Goal: Contribute content: Add original content to the website for others to see

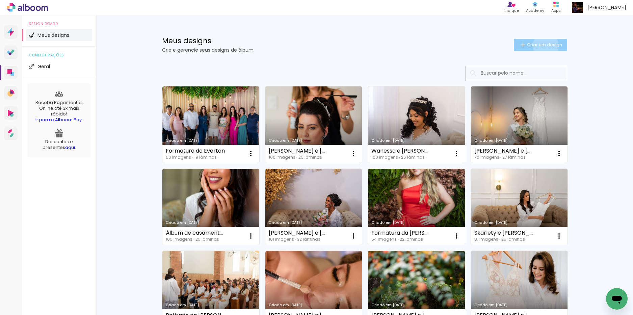
click at [542, 45] on span "Criar um design" at bounding box center [544, 45] width 35 height 4
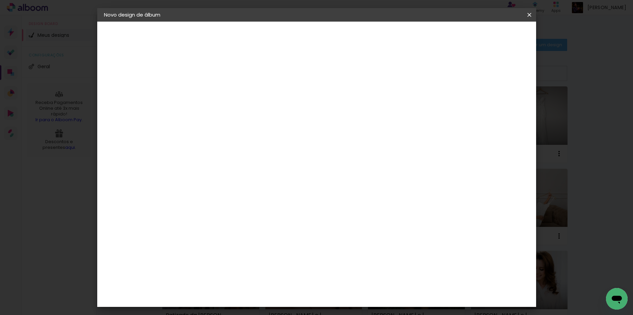
click at [214, 94] on input at bounding box center [214, 90] width 0 height 10
type input "Susana e Francisco"
type paper-input "Susana e Francisco"
click at [0, 0] on slot "Avançar" at bounding box center [0, 0] width 0 height 0
click at [266, 128] on input at bounding box center [231, 128] width 68 height 8
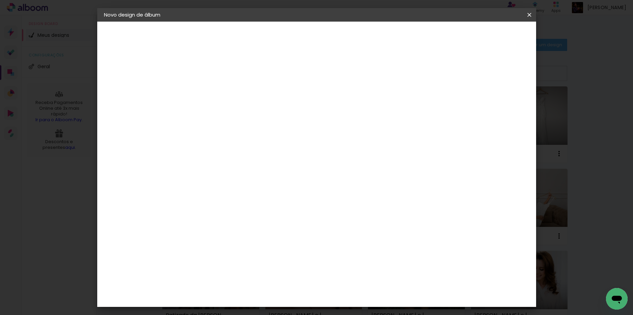
type input "dre"
type paper-input "dre"
click at [253, 151] on div "DreambooksPro" at bounding box center [232, 152] width 44 height 5
click at [0, 0] on slot "Avançar" at bounding box center [0, 0] width 0 height 0
click at [241, 115] on input "text" at bounding box center [227, 117] width 26 height 10
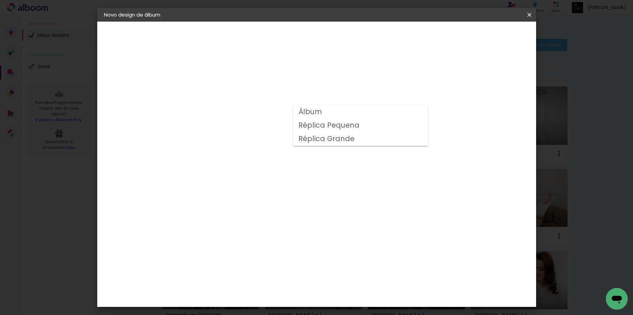
click at [332, 115] on paper-item "Álbum" at bounding box center [360, 112] width 135 height 14
type input "Álbum"
click at [260, 180] on span "30 × 30" at bounding box center [243, 187] width 31 height 14
click at [0, 0] on slot "Avançar" at bounding box center [0, 0] width 0 height 0
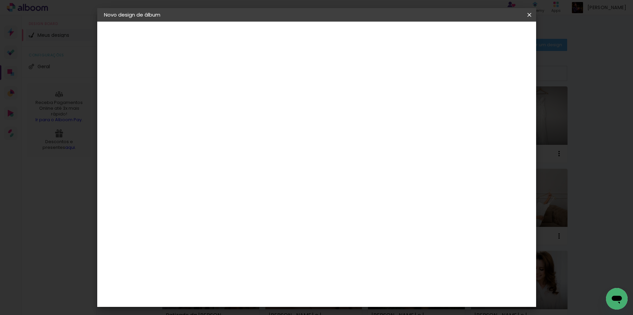
click at [487, 35] on span "Iniciar design" at bounding box center [471, 35] width 31 height 5
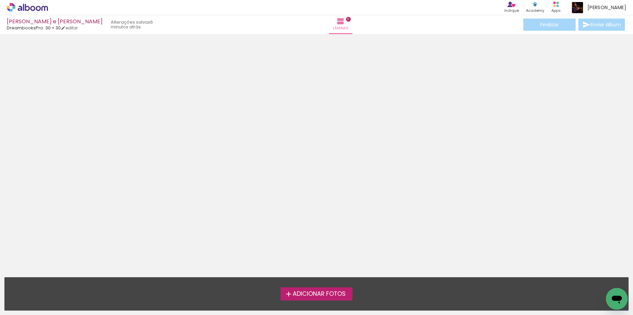
click at [566, 136] on div at bounding box center [316, 153] width 633 height 234
click at [319, 287] on label "Adicionar Fotos" at bounding box center [316, 293] width 72 height 13
click at [0, 0] on input "file" at bounding box center [0, 0] width 0 height 0
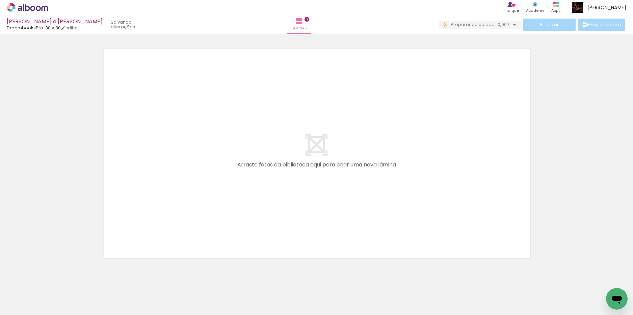
click at [31, 297] on input "Todas as fotos" at bounding box center [19, 300] width 26 height 6
click at [0, 0] on slot "Não utilizadas" at bounding box center [0, 0] width 0 height 0
type input "Não utilizadas"
